Goal: Information Seeking & Learning: Learn about a topic

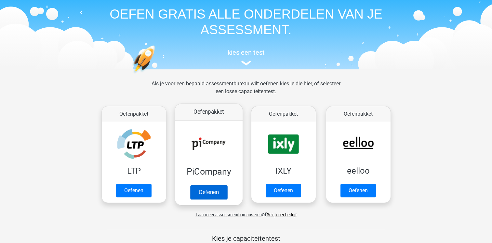
scroll to position [65, 0]
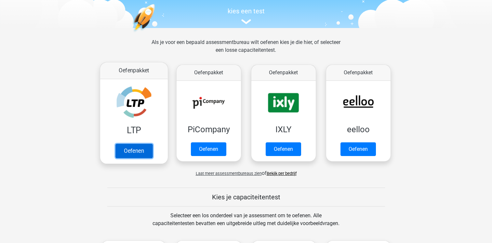
click at [135, 146] on link "Oefenen" at bounding box center [133, 150] width 37 height 14
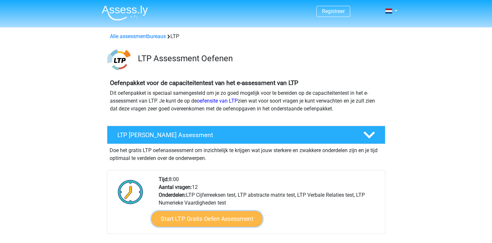
click at [222, 217] on link "Start LTP Gratis Oefen Assessment" at bounding box center [206, 219] width 111 height 16
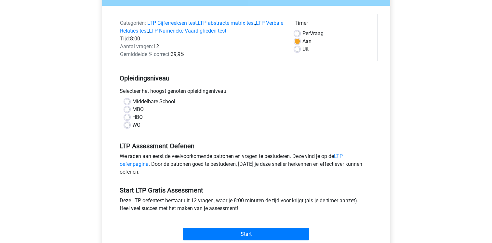
scroll to position [130, 0]
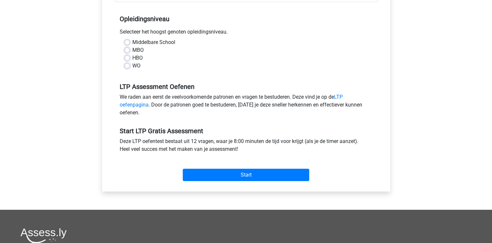
click at [132, 51] on label "MBO" at bounding box center [137, 50] width 11 height 8
click at [127, 51] on input "MBO" at bounding box center [127, 49] width 5 height 7
radio input "true"
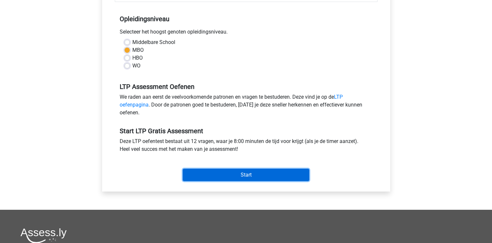
click at [209, 168] on div "Start" at bounding box center [246, 169] width 263 height 23
click at [246, 174] on input "Start" at bounding box center [246, 175] width 127 height 12
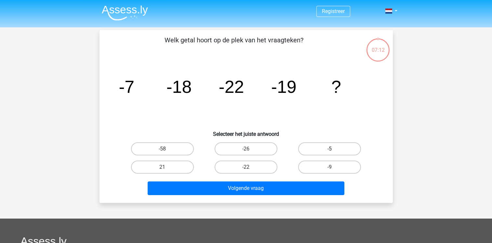
click at [323, 151] on label "-5" at bounding box center [329, 148] width 63 height 13
click at [330, 151] on input "-5" at bounding box center [332, 151] width 4 height 4
radio input "true"
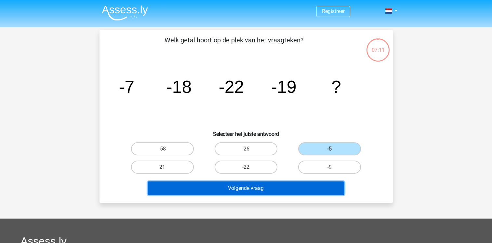
click at [298, 183] on button "Volgende vraag" at bounding box center [246, 188] width 197 height 14
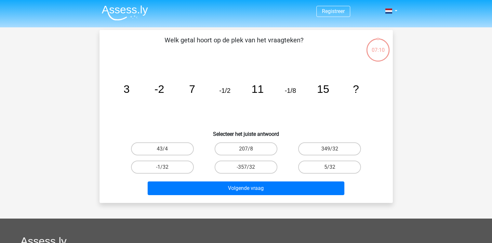
scroll to position [30, 0]
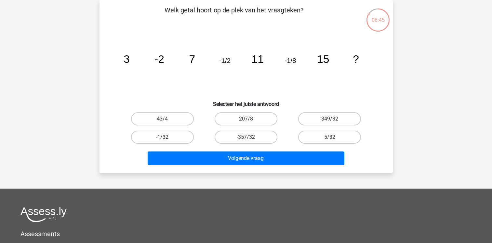
click at [169, 138] on label "-1/32" at bounding box center [162, 136] width 63 height 13
click at [167, 138] on input "-1/32" at bounding box center [164, 139] width 4 height 4
radio input "true"
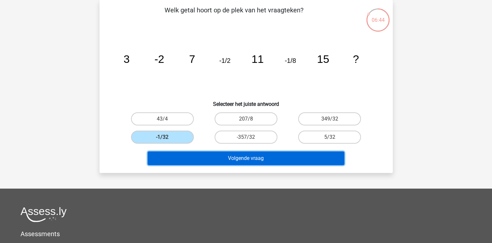
click at [235, 163] on button "Volgende vraag" at bounding box center [246, 158] width 197 height 14
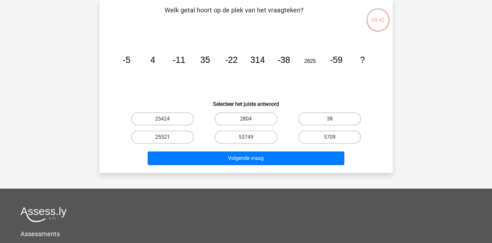
click at [185, 133] on label "25521" at bounding box center [162, 136] width 63 height 13
click at [167, 137] on input "25521" at bounding box center [164, 139] width 4 height 4
radio input "true"
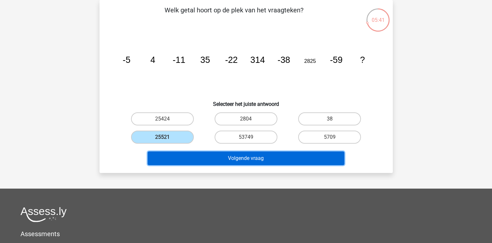
click at [242, 156] on button "Volgende vraag" at bounding box center [246, 158] width 197 height 14
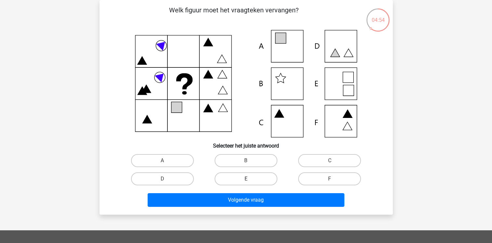
click at [236, 173] on label "E" at bounding box center [246, 178] width 63 height 13
click at [246, 179] on input "E" at bounding box center [248, 181] width 4 height 4
radio input "true"
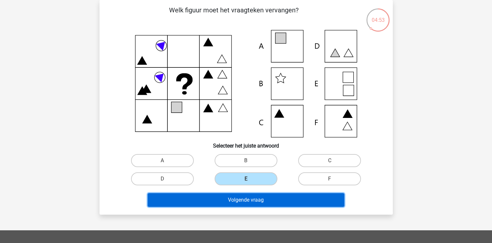
click at [245, 197] on button "Volgende vraag" at bounding box center [246, 200] width 197 height 14
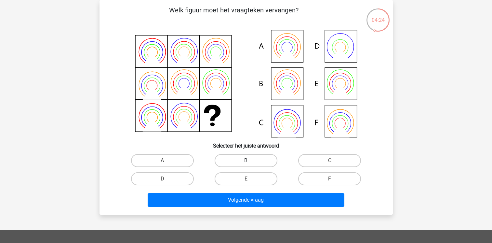
click at [239, 161] on label "B" at bounding box center [246, 160] width 63 height 13
click at [246, 161] on input "B" at bounding box center [248, 162] width 4 height 4
radio input "true"
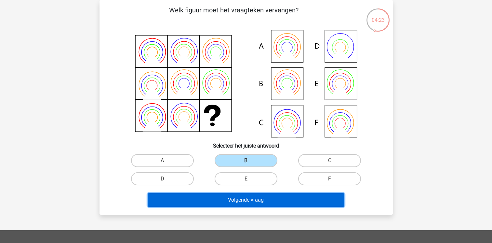
click at [249, 195] on button "Volgende vraag" at bounding box center [246, 200] width 197 height 14
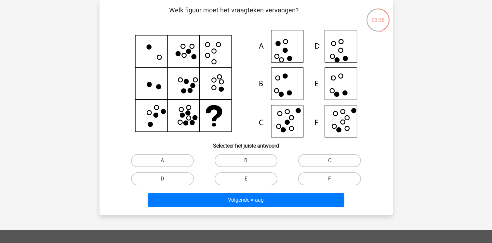
click at [238, 182] on label "E" at bounding box center [246, 178] width 63 height 13
click at [246, 182] on input "E" at bounding box center [248, 181] width 4 height 4
radio input "true"
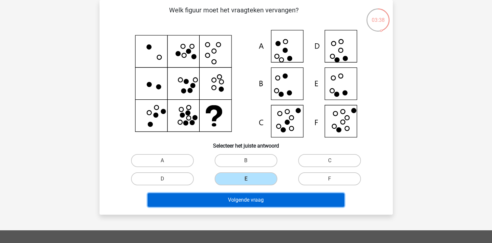
click at [248, 195] on button "Volgende vraag" at bounding box center [246, 200] width 197 height 14
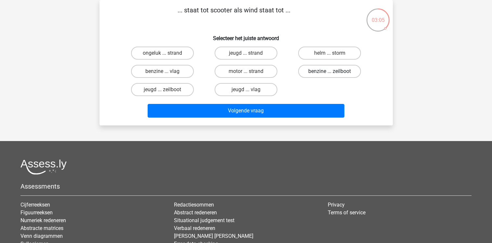
click at [311, 73] on label "benzine ... zeilboot" at bounding box center [329, 71] width 63 height 13
click at [330, 73] on input "benzine ... zeilboot" at bounding box center [332, 73] width 4 height 4
radio input "true"
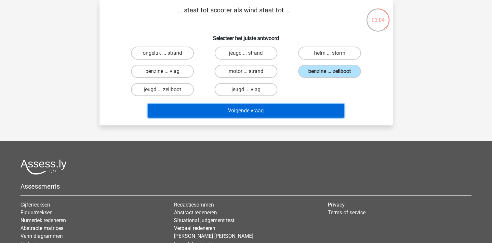
click at [309, 105] on button "Volgende vraag" at bounding box center [246, 111] width 197 height 14
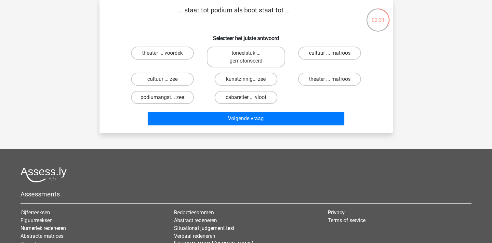
click at [325, 52] on label "cultuur ... matroos" at bounding box center [329, 53] width 63 height 13
click at [330, 53] on input "cultuur ... matroos" at bounding box center [332, 55] width 4 height 4
radio input "true"
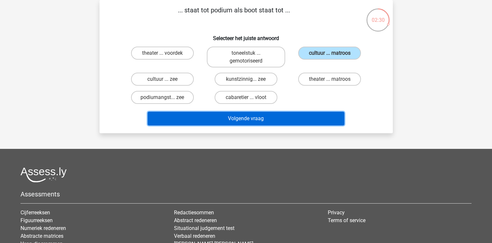
click at [308, 120] on button "Volgende vraag" at bounding box center [246, 119] width 197 height 14
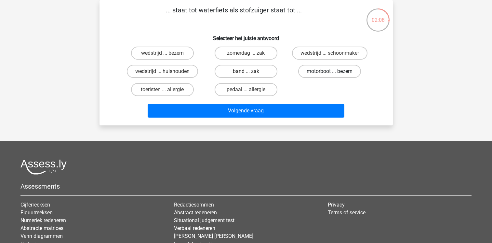
click at [334, 69] on label "motorboot ... bezem" at bounding box center [329, 71] width 63 height 13
click at [334, 71] on input "motorboot ... bezem" at bounding box center [332, 73] width 4 height 4
radio input "true"
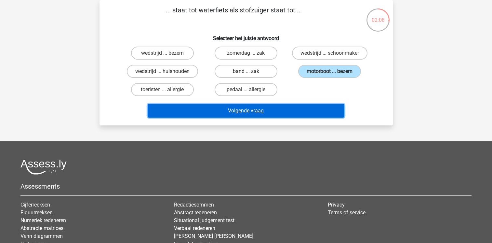
click at [314, 108] on button "Volgende vraag" at bounding box center [246, 111] width 197 height 14
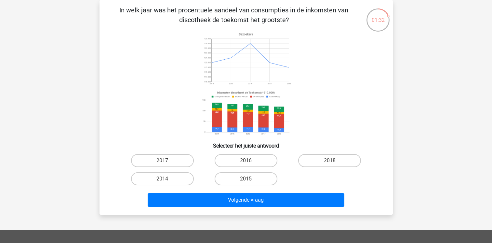
click at [271, 95] on image at bounding box center [246, 113] width 92 height 48
click at [180, 177] on label "2014" at bounding box center [162, 178] width 63 height 13
click at [167, 179] on input "2014" at bounding box center [164, 181] width 4 height 4
radio input "true"
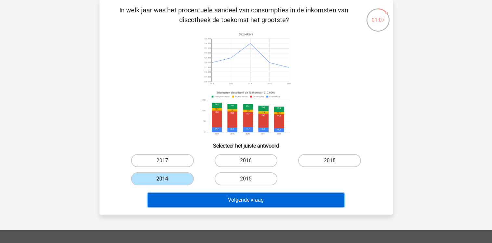
click at [239, 206] on button "Volgende vraag" at bounding box center [246, 200] width 197 height 14
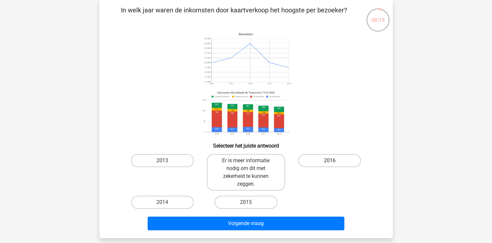
click at [327, 157] on label "2016" at bounding box center [329, 160] width 63 height 13
click at [330, 160] on input "2016" at bounding box center [332, 162] width 4 height 4
radio input "true"
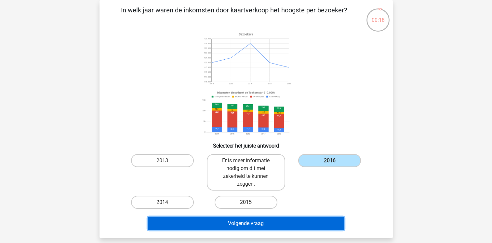
click at [244, 219] on button "Volgende vraag" at bounding box center [246, 223] width 197 height 14
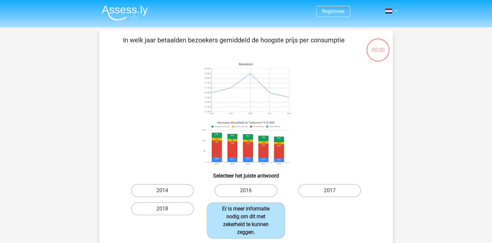
scroll to position [30, 0]
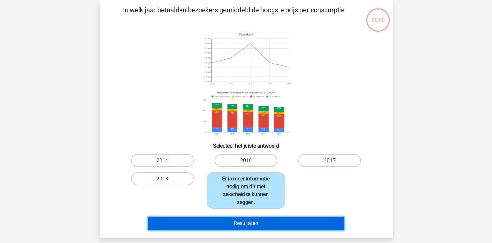
click at [248, 219] on button "Resultaten" at bounding box center [246, 223] width 197 height 14
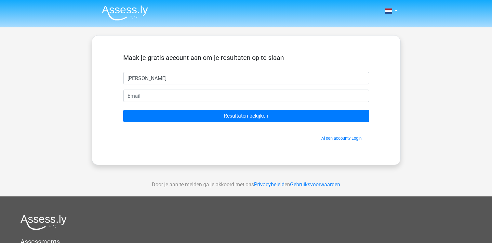
type input "[PERSON_NAME]"
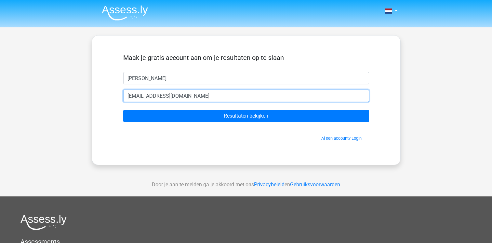
type input "[EMAIL_ADDRESS][DOMAIN_NAME]"
click at [123, 110] on input "Resultaten bekijken" at bounding box center [246, 116] width 246 height 12
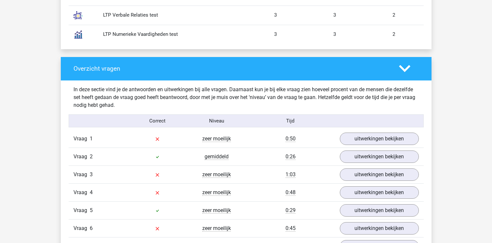
scroll to position [651, 0]
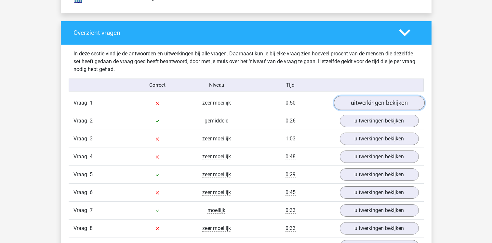
click at [368, 104] on link "uitwerkingen bekijken" at bounding box center [379, 103] width 91 height 14
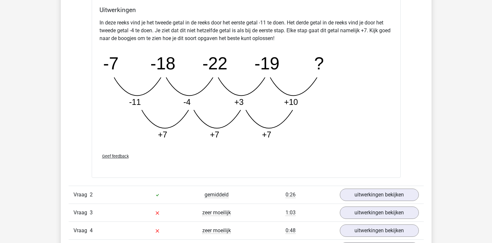
scroll to position [976, 0]
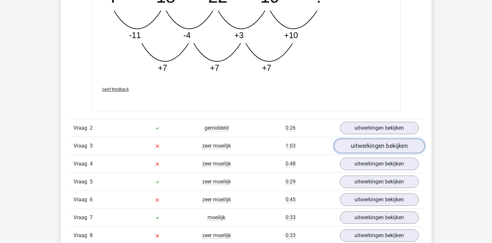
click at [387, 147] on link "uitwerkingen bekijken" at bounding box center [379, 146] width 91 height 14
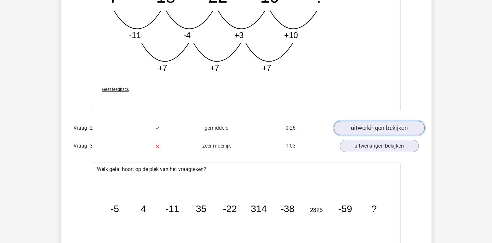
click at [373, 130] on link "uitwerkingen bekijken" at bounding box center [379, 128] width 91 height 14
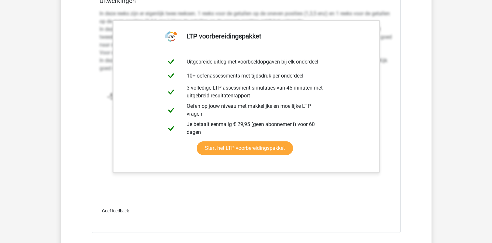
scroll to position [1594, 0]
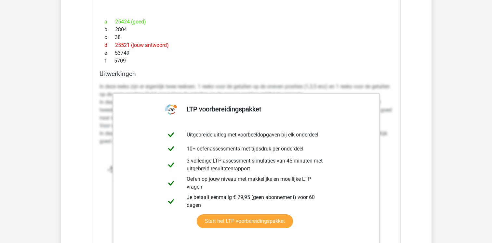
click at [367, 56] on div "e 53749" at bounding box center [246, 53] width 293 height 8
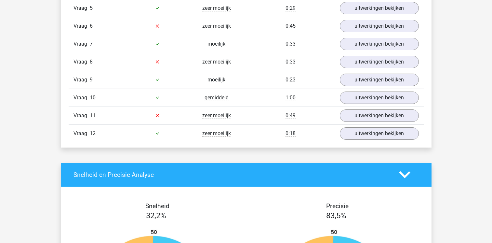
scroll to position [1822, 0]
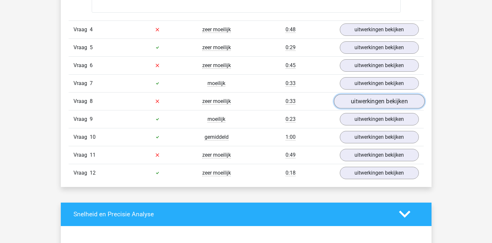
click at [366, 97] on link "uitwerkingen bekijken" at bounding box center [379, 101] width 91 height 14
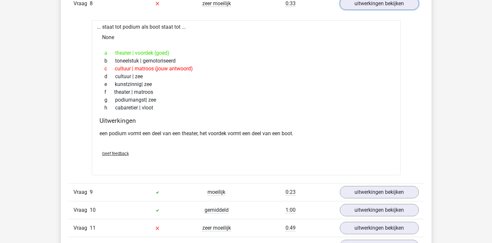
scroll to position [1952, 0]
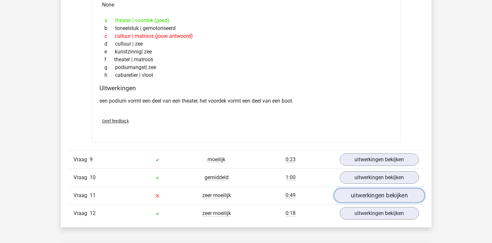
click at [353, 193] on link "uitwerkingen bekijken" at bounding box center [379, 195] width 91 height 14
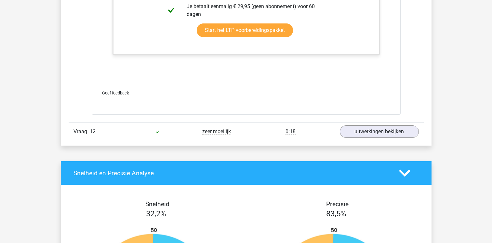
scroll to position [2570, 0]
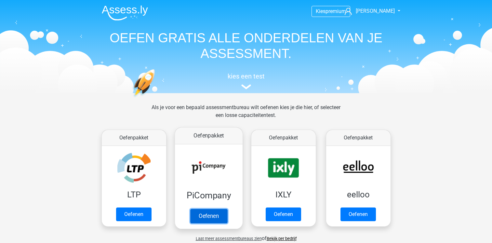
click at [206, 216] on link "Oefenen" at bounding box center [208, 216] width 37 height 14
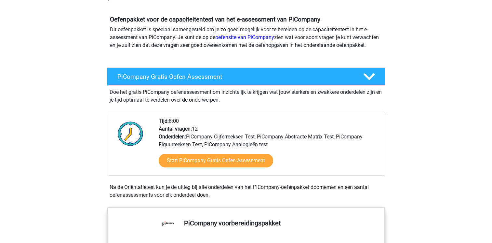
scroll to position [65, 0]
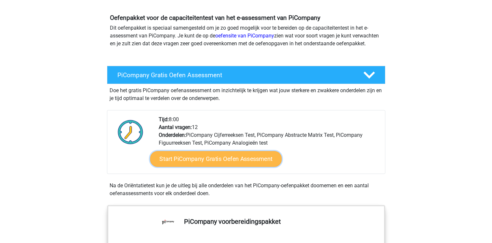
click at [197, 167] on link "Start PiCompany Gratis Oefen Assessment" at bounding box center [216, 159] width 132 height 16
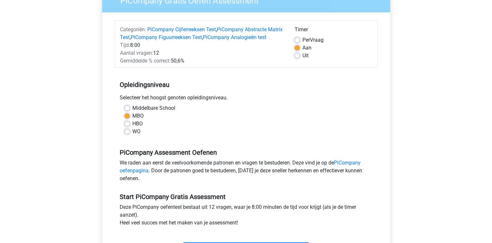
scroll to position [65, 0]
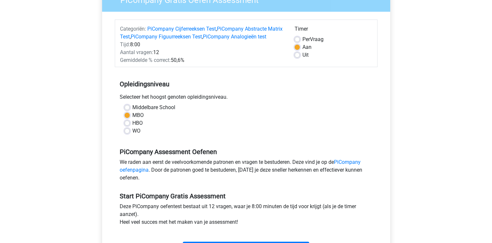
click at [139, 127] on label "HBO" at bounding box center [137, 123] width 10 height 8
click at [130, 126] on input "HBO" at bounding box center [127, 122] width 5 height 7
radio input "true"
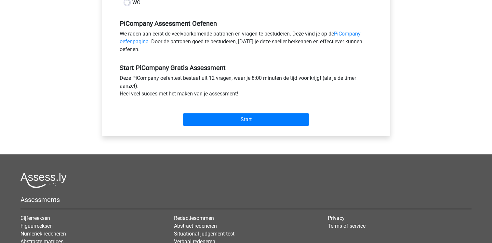
scroll to position [195, 0]
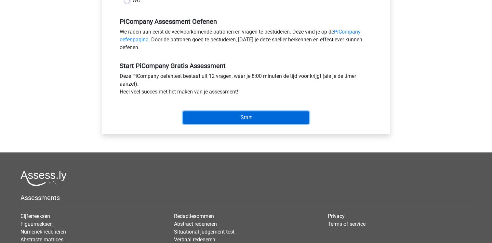
click at [247, 121] on input "Start" at bounding box center [246, 117] width 127 height 12
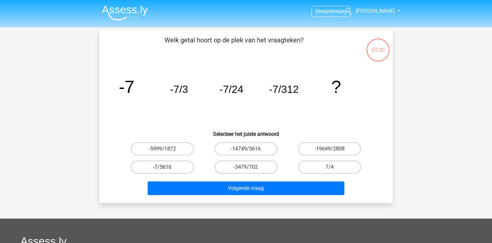
click at [178, 168] on label "-7/5616" at bounding box center [162, 166] width 63 height 13
click at [167, 168] on input "-7/5616" at bounding box center [164, 169] width 4 height 4
radio input "true"
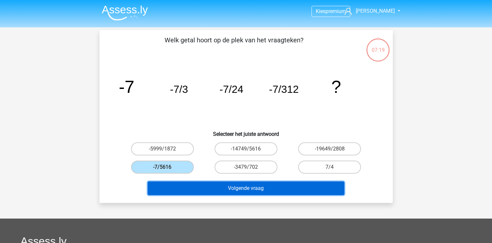
click at [190, 189] on button "Volgende vraag" at bounding box center [246, 188] width 197 height 14
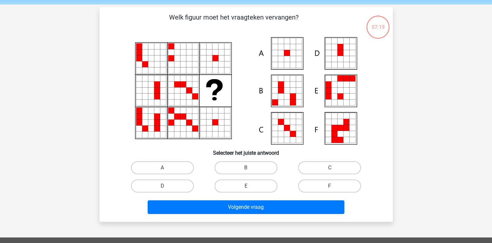
scroll to position [30, 0]
